Goal: Transaction & Acquisition: Purchase product/service

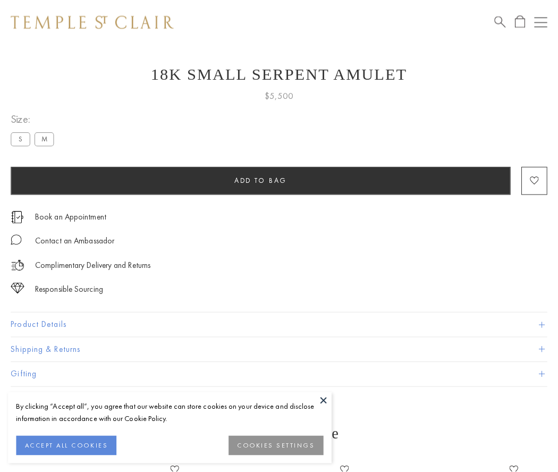
scroll to position [14, 0]
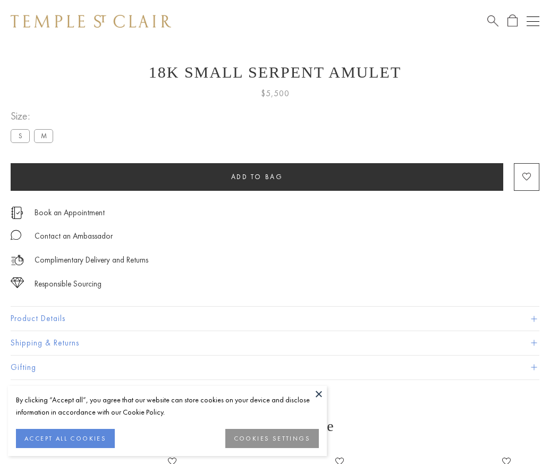
click at [257, 177] on span "Add to bag" at bounding box center [257, 176] width 52 height 9
